Goal: Task Accomplishment & Management: Use online tool/utility

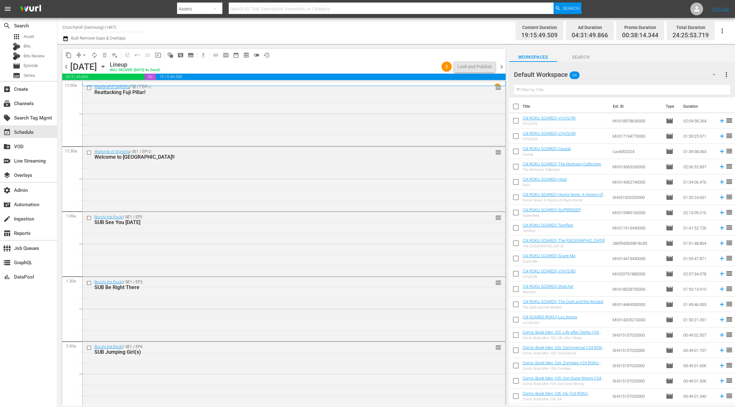
scroll to position [298, 0]
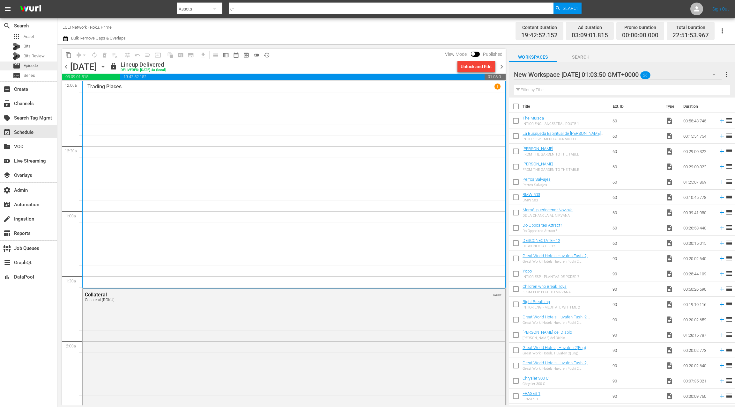
click at [44, 64] on div "movie Episode" at bounding box center [28, 66] width 57 height 9
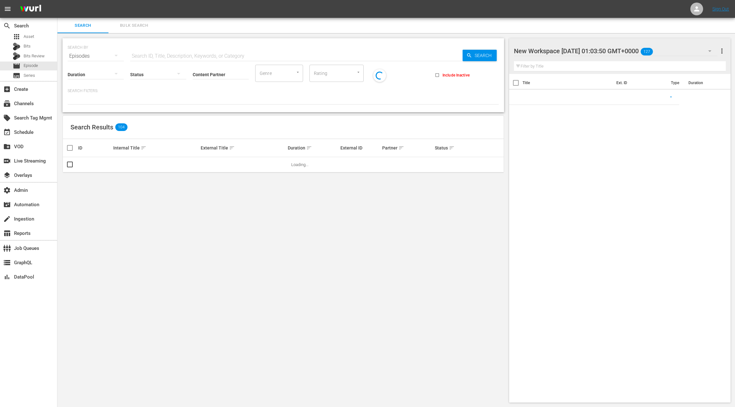
click at [129, 28] on span "Bulk Search" at bounding box center [133, 25] width 43 height 7
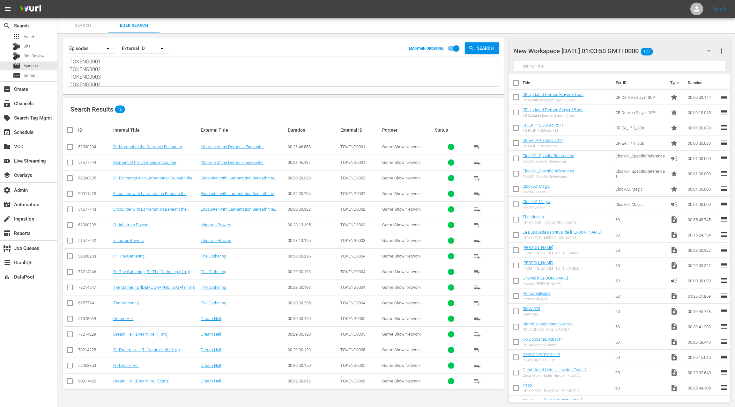
click at [131, 73] on textarea "TOKENG0001 TOKENG0002 TOKENG0003 TOKENG0004 TOKENG0005" at bounding box center [284, 72] width 429 height 29
paste textarea "AMCNVR0000018938 AMCNVR0000018941 AMCNVR0000018947 AMCNVR0000018948 AMCNVR00000…"
type textarea "AMCNVR0000018938 AMCNVR0000018941 AMCNVR0000018947 AMCNVR0000018948 AMCNVR00000…"
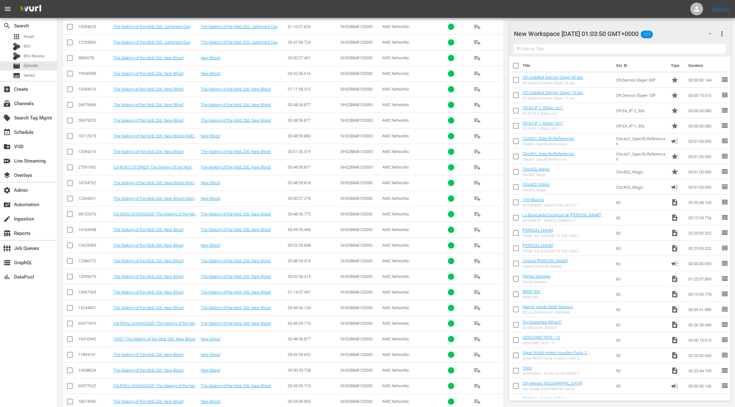
scroll to position [5767, 0]
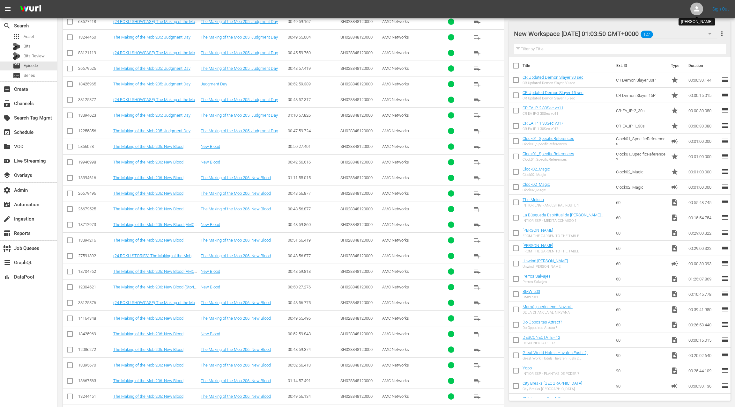
type textarea "AMCNVR0000018938 AMCNVR0000018941 AMCNVR0000018947 AMCNVR0000018948 AMCNVR00000…"
click at [696, 8] on icon at bounding box center [696, 8] width 5 height 5
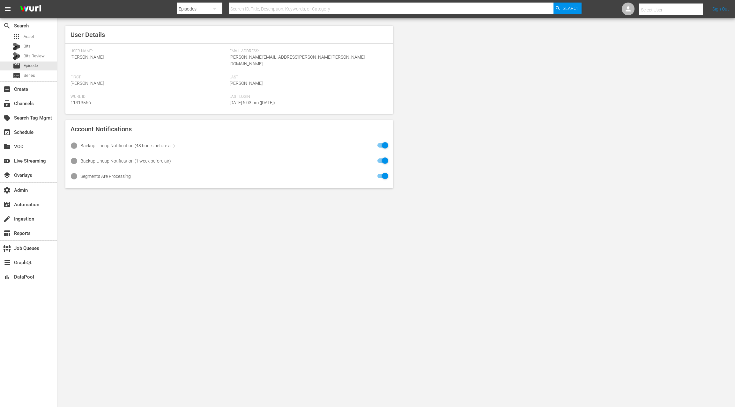
click at [686, 9] on input "text" at bounding box center [680, 9] width 82 height 15
type input "ifc"
click at [26, 233] on div "table_chart Reports" at bounding box center [18, 233] width 36 height 6
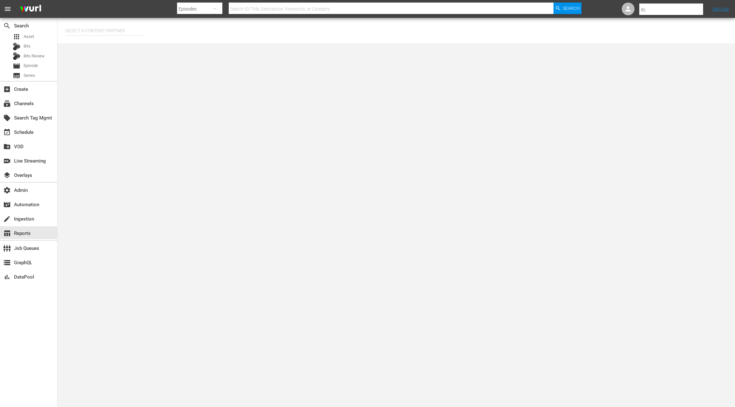
click at [112, 27] on input "text" at bounding box center [105, 30] width 80 height 15
click at [132, 47] on div "AMC Networks (138)" at bounding box center [116, 48] width 93 height 15
type input "AMC Networks (138)"
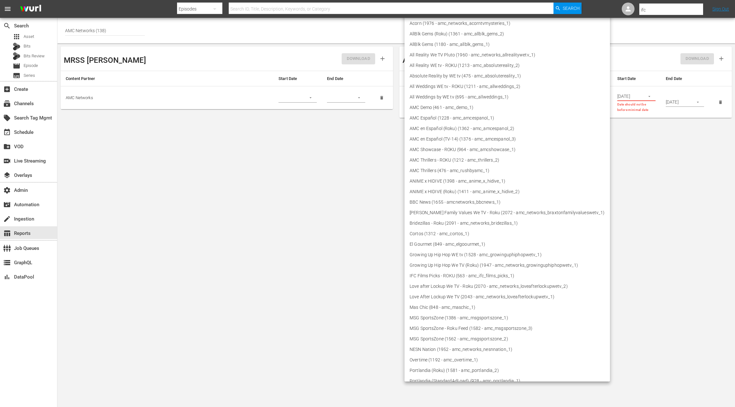
click at [483, 99] on body "menu Search By Episodes Search ID, Title, Description, Keywords, or Category Se…" at bounding box center [367, 203] width 735 height 407
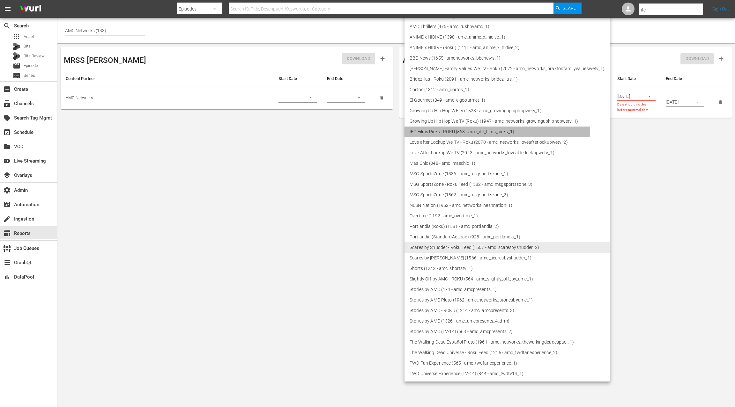
click at [481, 135] on li "IFC Films Picks - ROKU (563 - amc_ifc_films_picks_1)" at bounding box center [506, 132] width 205 height 11
type input "563"
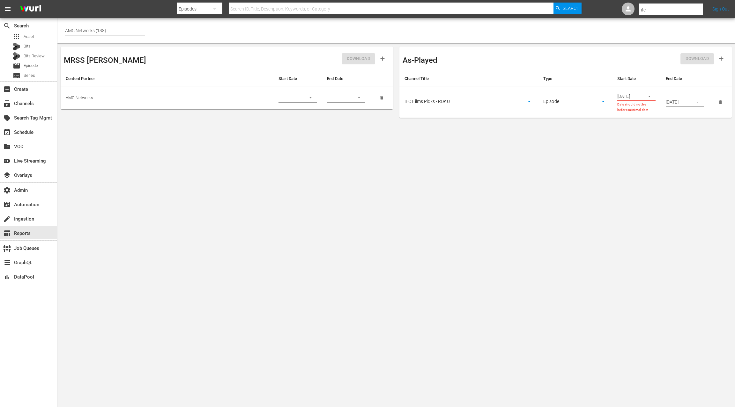
click at [640, 96] on div "[DATE]" at bounding box center [636, 97] width 38 height 10
click at [647, 96] on icon "button" at bounding box center [649, 96] width 5 height 5
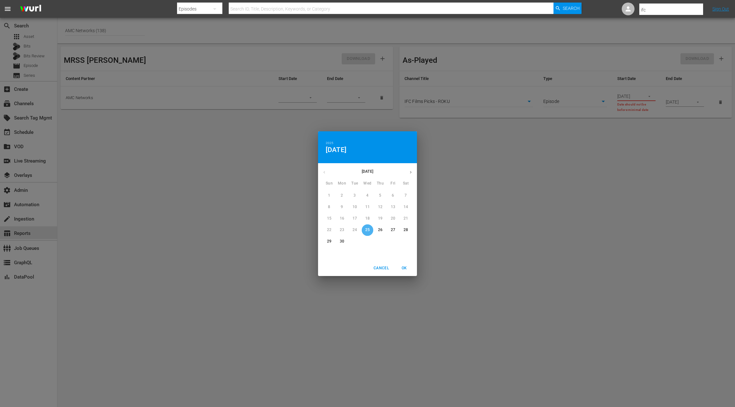
click at [370, 233] on button "25" at bounding box center [367, 230] width 11 height 11
click at [407, 272] on button "OK" at bounding box center [404, 268] width 20 height 11
type input "[DATE]"
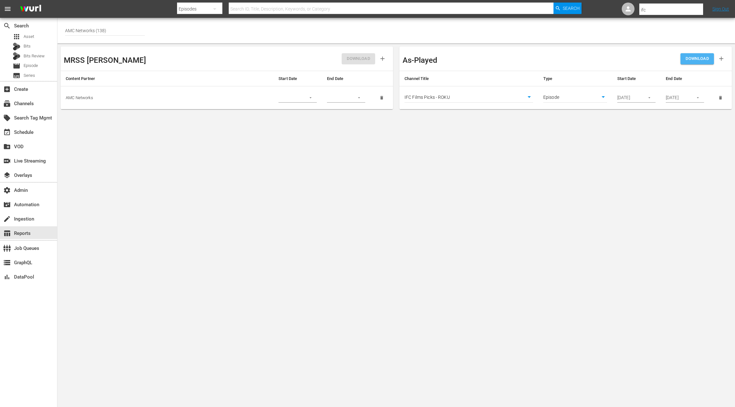
click at [689, 62] on span "DOWNLOAD" at bounding box center [696, 58] width 23 height 7
click at [35, 67] on span "Episode" at bounding box center [31, 66] width 14 height 6
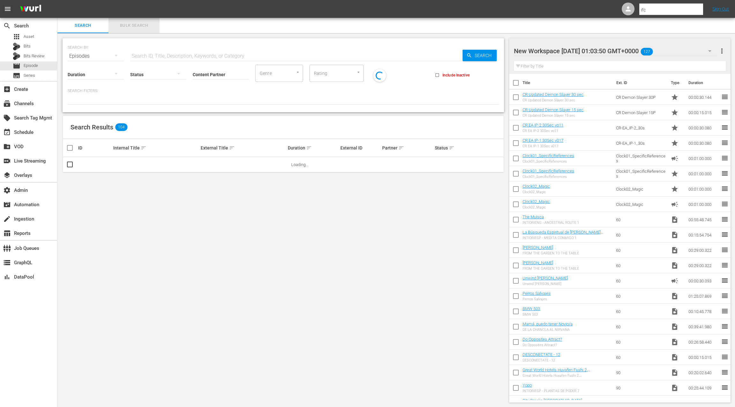
click at [131, 27] on span "Bulk Search" at bounding box center [133, 25] width 43 height 7
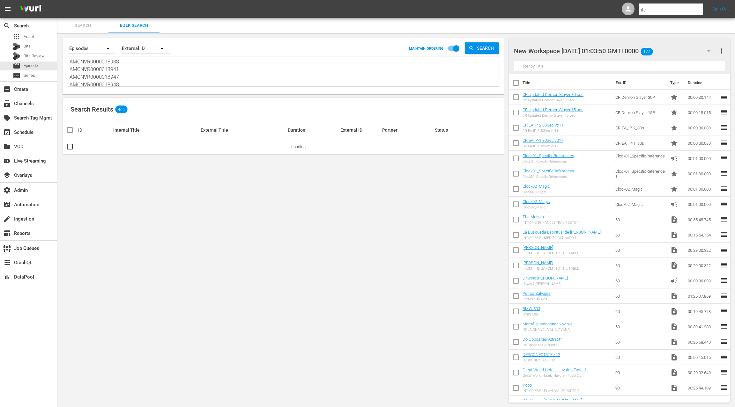
click at [130, 75] on textarea "AMCNVR0000018938 AMCNVR0000018941 AMCNVR0000018947 AMCNVR0000018948 AMCNVR00000…" at bounding box center [284, 72] width 429 height 29
paste textarea "87999335 14540387 87999337 87999338 87999336 87999339 85530415 27269536 3245017…"
type textarea "87999335 14540387 87999337 87999338 87999336 87999339 85530415 27269536 3245017…"
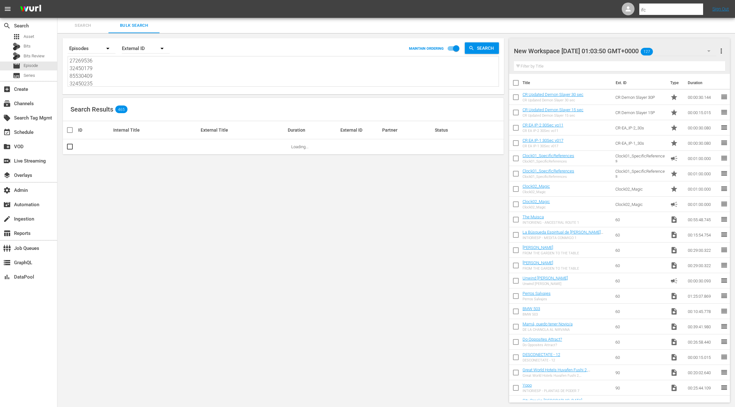
click at [143, 51] on div "External ID" at bounding box center [146, 49] width 48 height 18
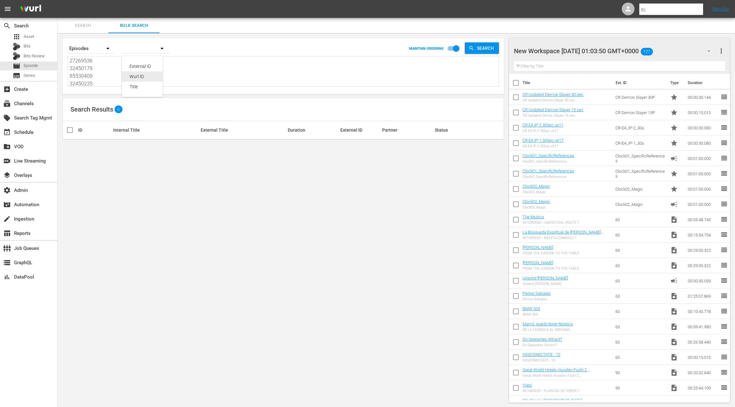
click at [146, 78] on div "Wurl ID" at bounding box center [142, 76] width 26 height 10
